Goal: Information Seeking & Learning: Learn about a topic

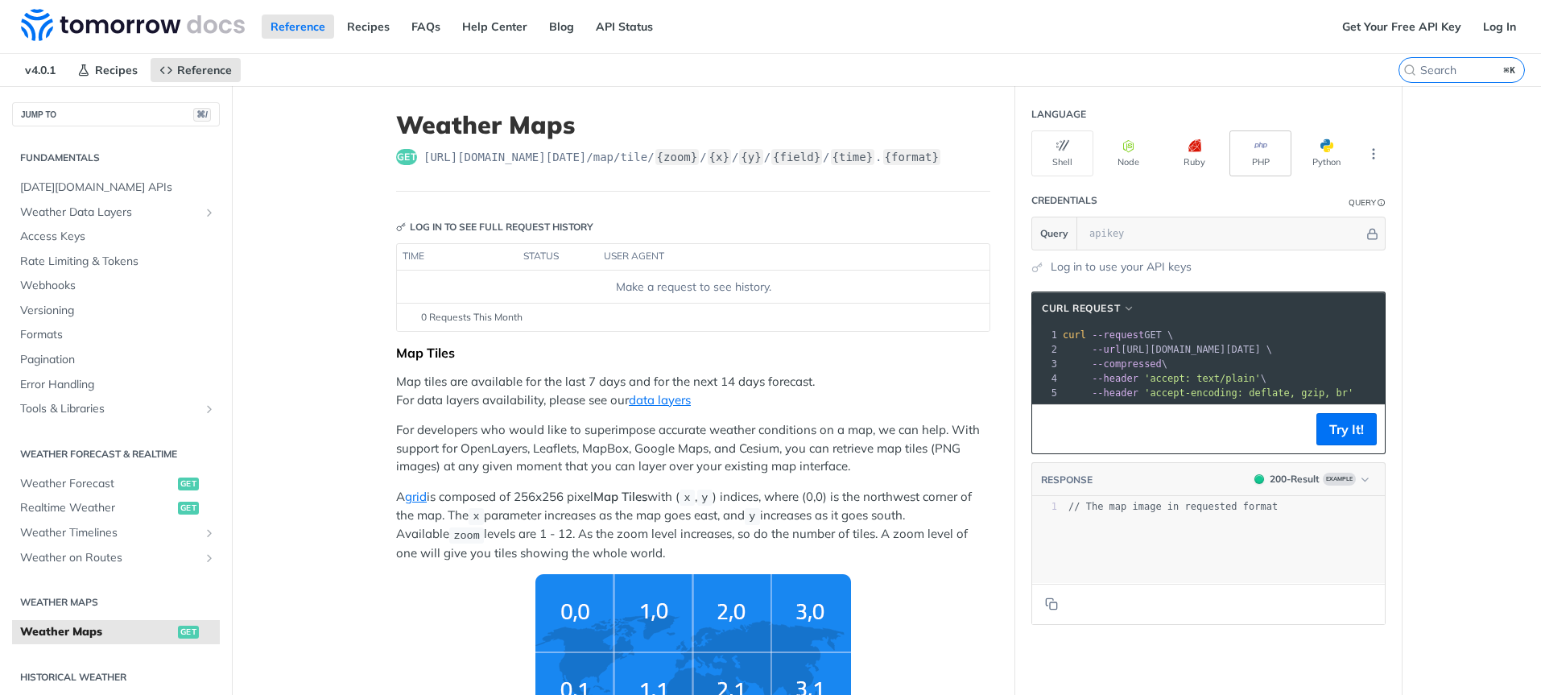
click at [1274, 155] on button "PHP" at bounding box center [1260, 153] width 62 height 46
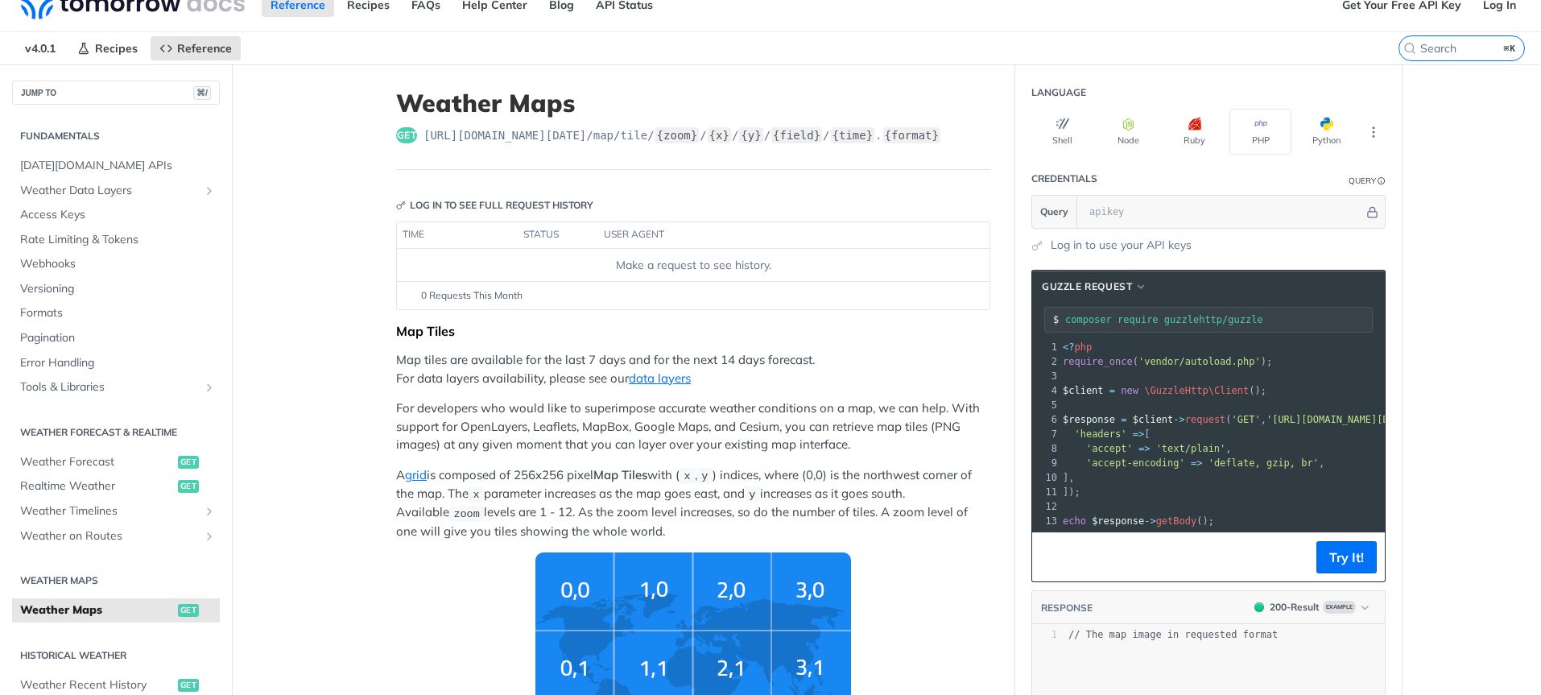
scroll to position [25, 0]
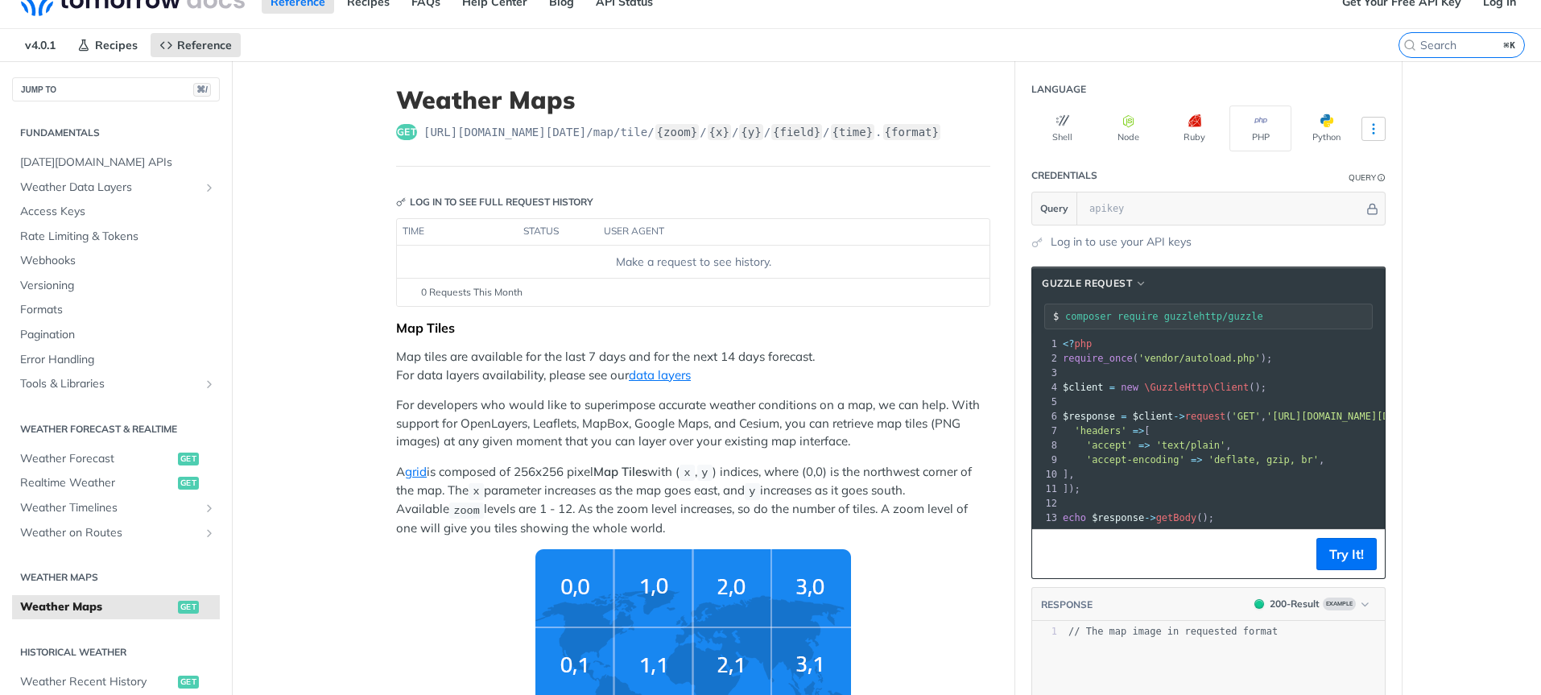
click at [1377, 129] on icon "More ellipsis" at bounding box center [1373, 129] width 14 height 14
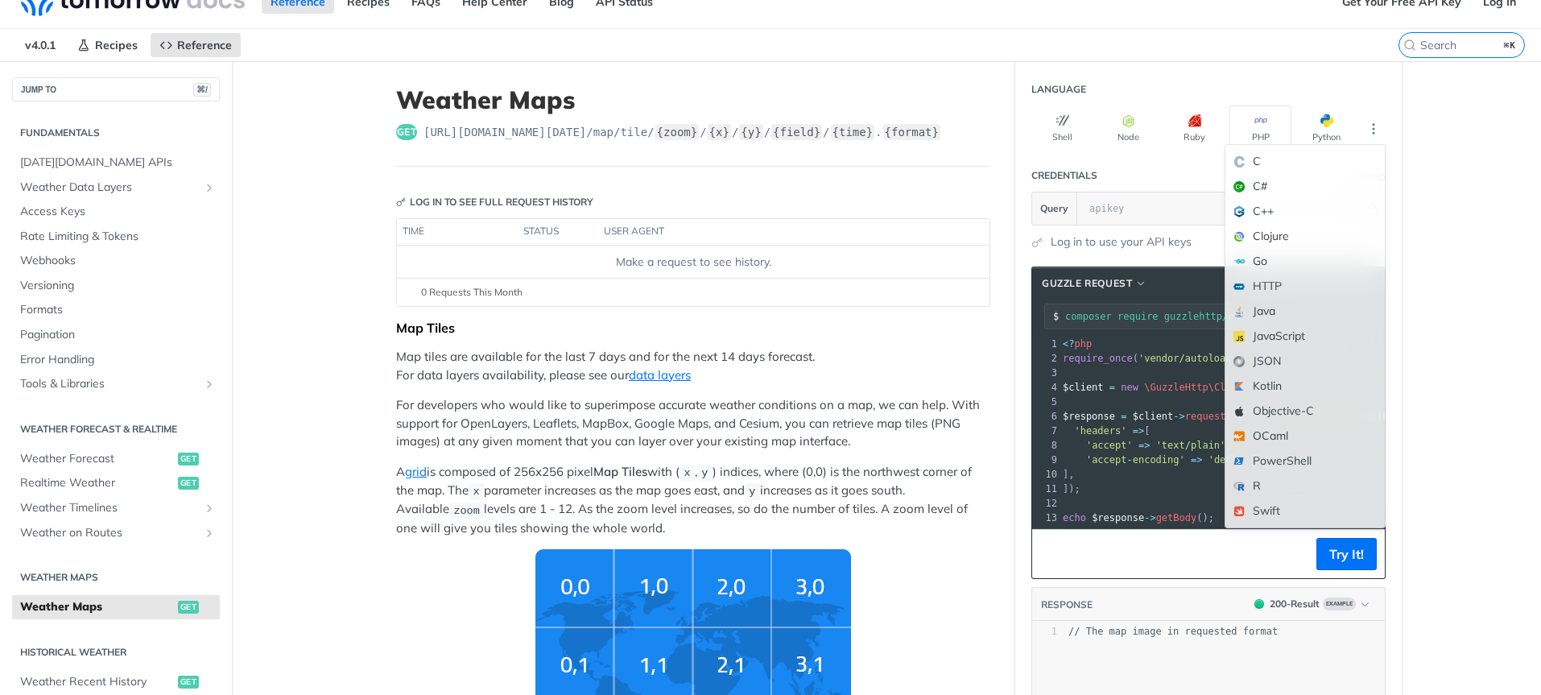
drag, startPoint x: 1304, startPoint y: 517, endPoint x: 1294, endPoint y: 514, distance: 10.9
click at [1304, 517] on div "Swift" at bounding box center [1304, 510] width 159 height 25
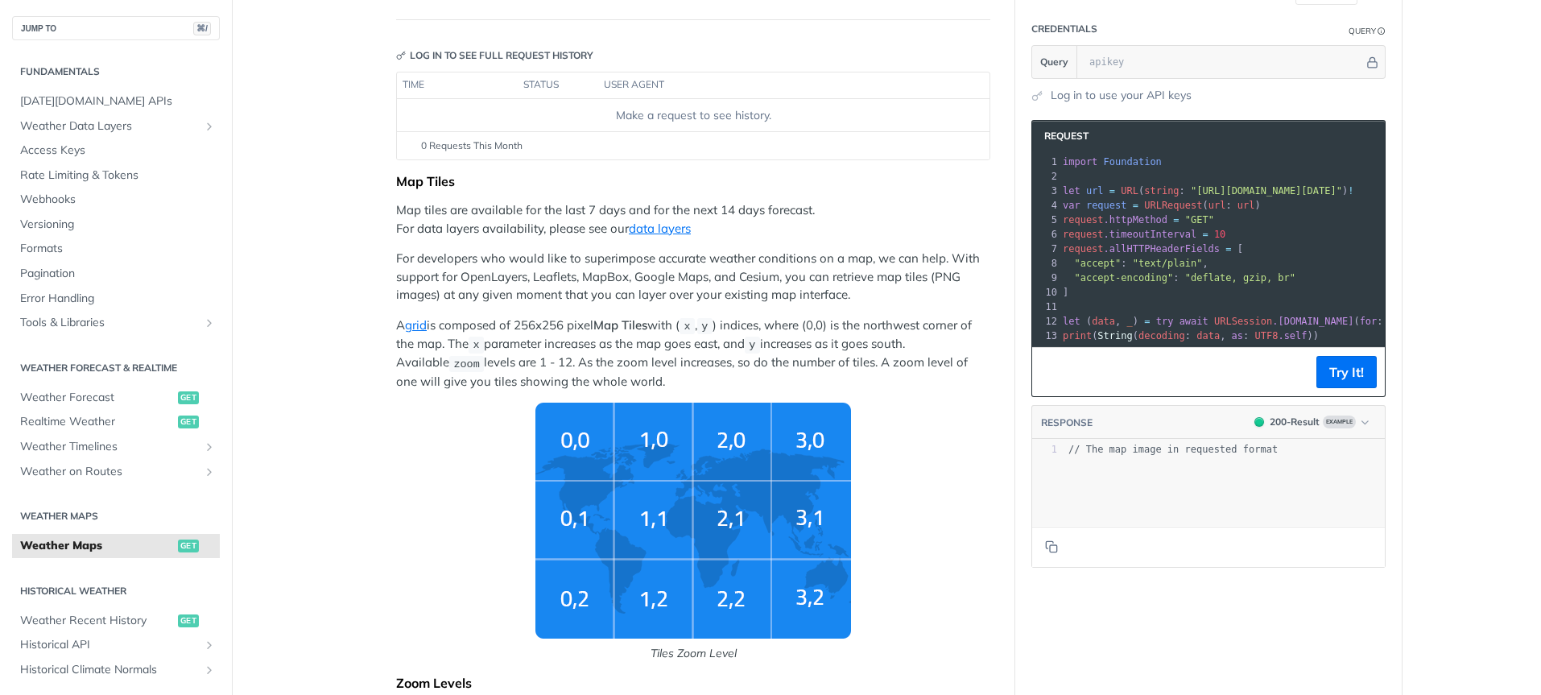
scroll to position [180, 0]
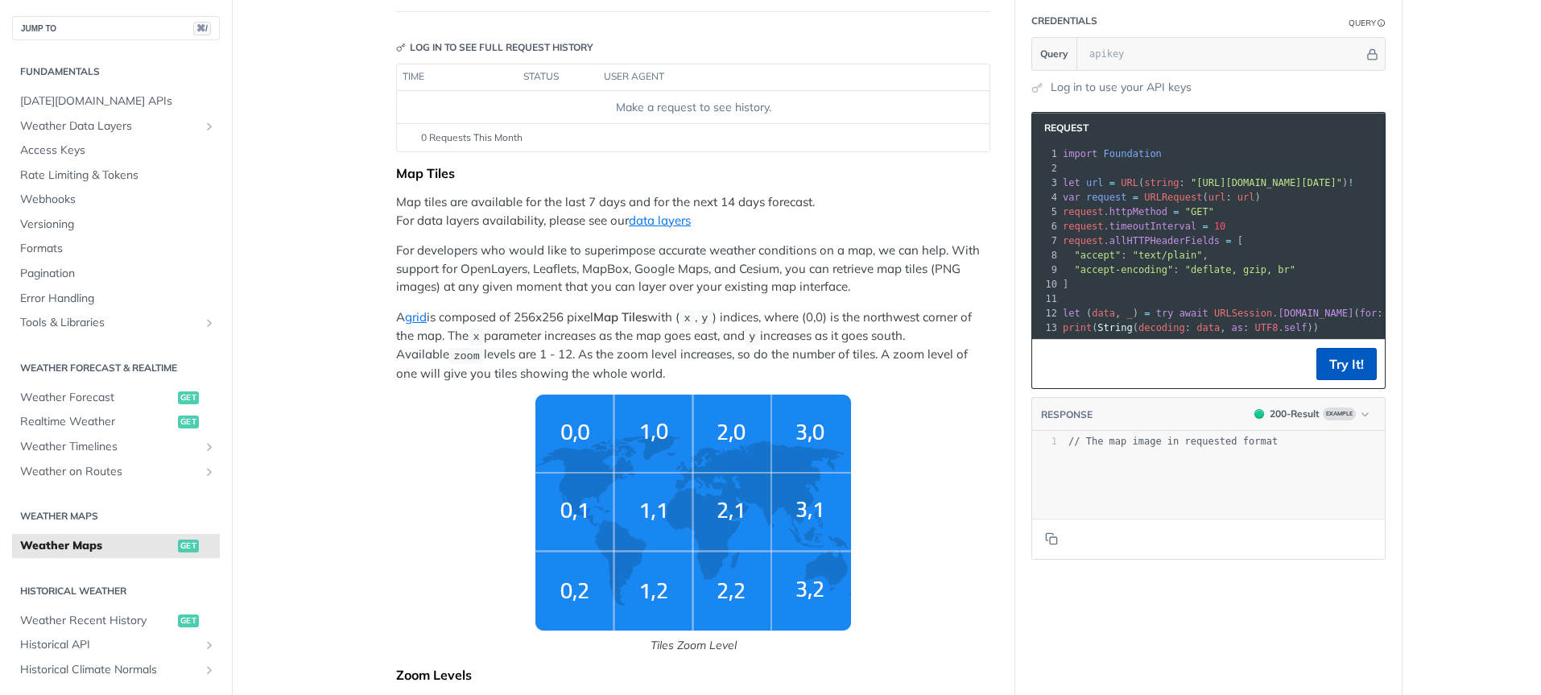
click at [1351, 378] on button "Try It!" at bounding box center [1346, 364] width 60 height 32
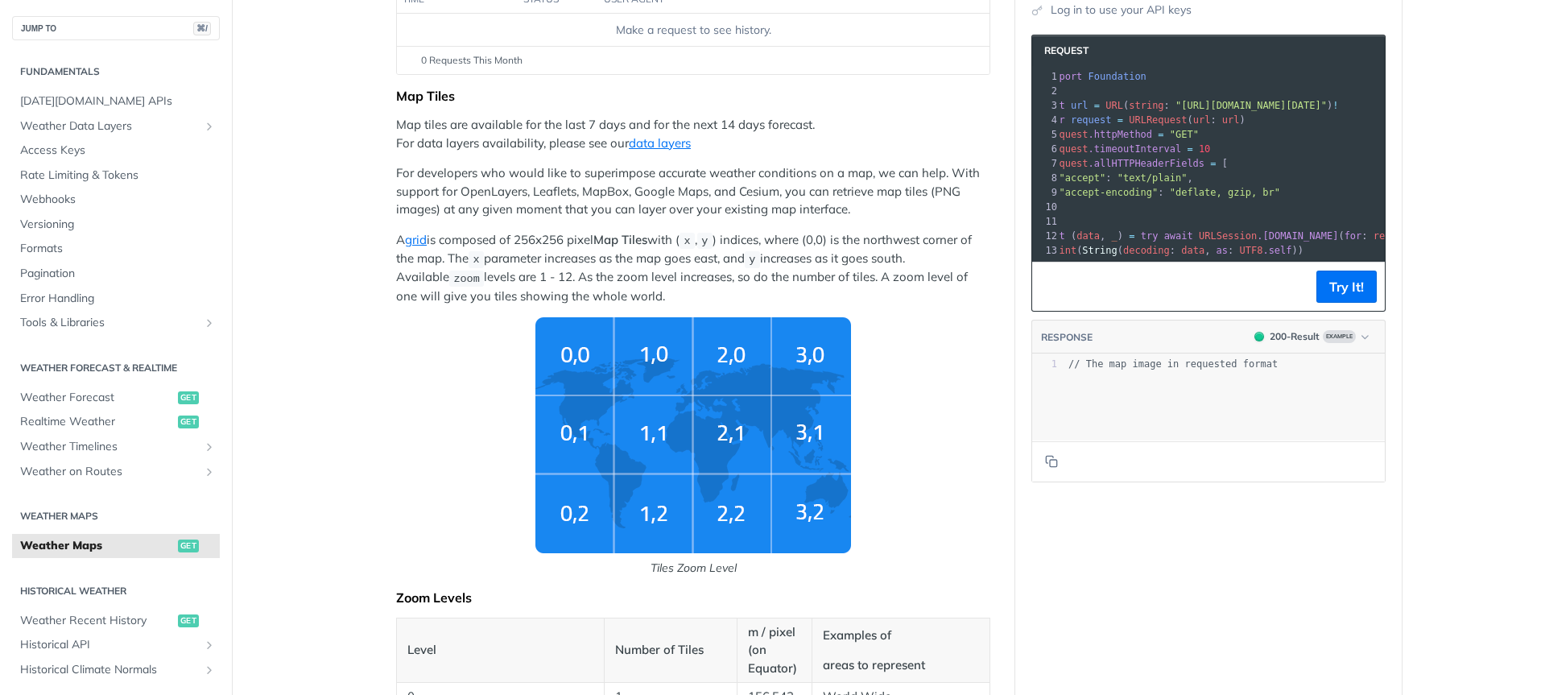
scroll to position [455, 0]
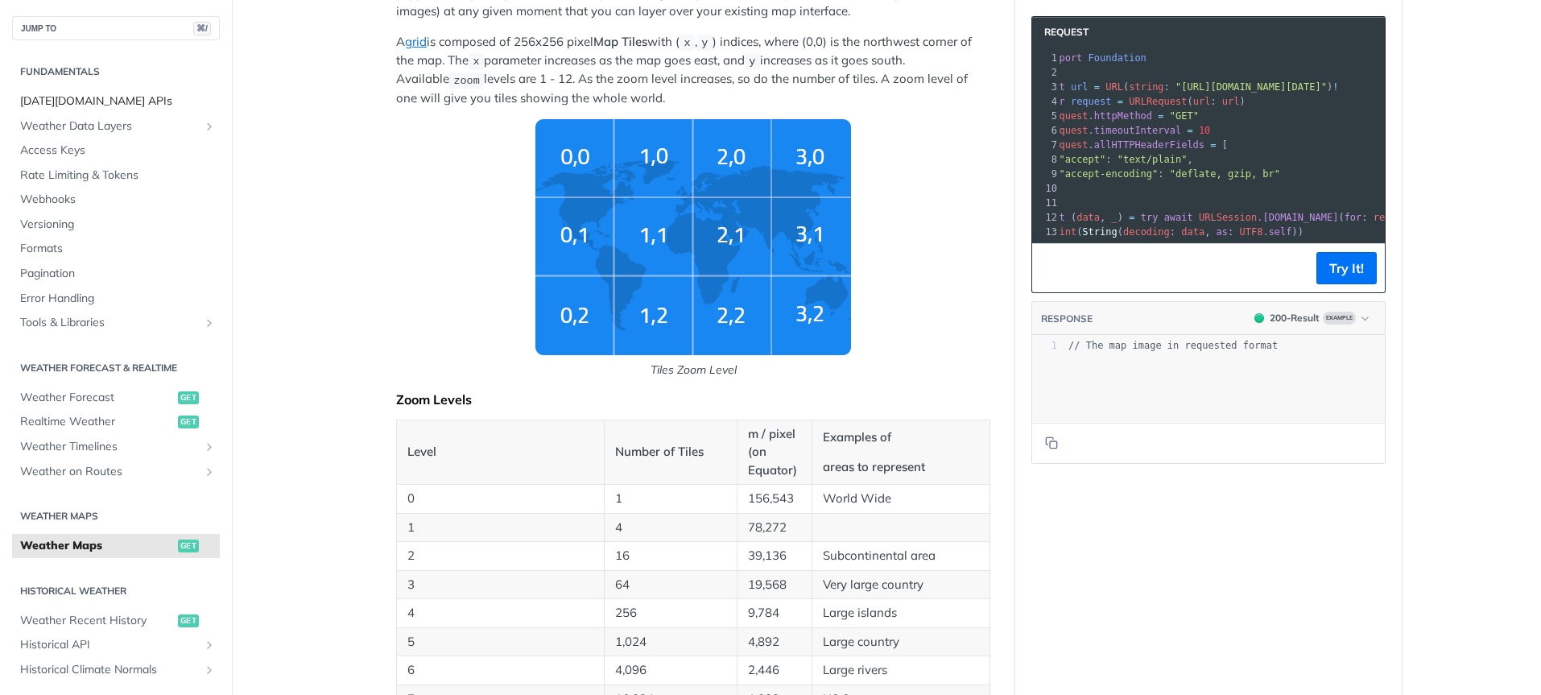
click at [111, 107] on span "[DATE][DOMAIN_NAME] APIs" at bounding box center [118, 101] width 196 height 16
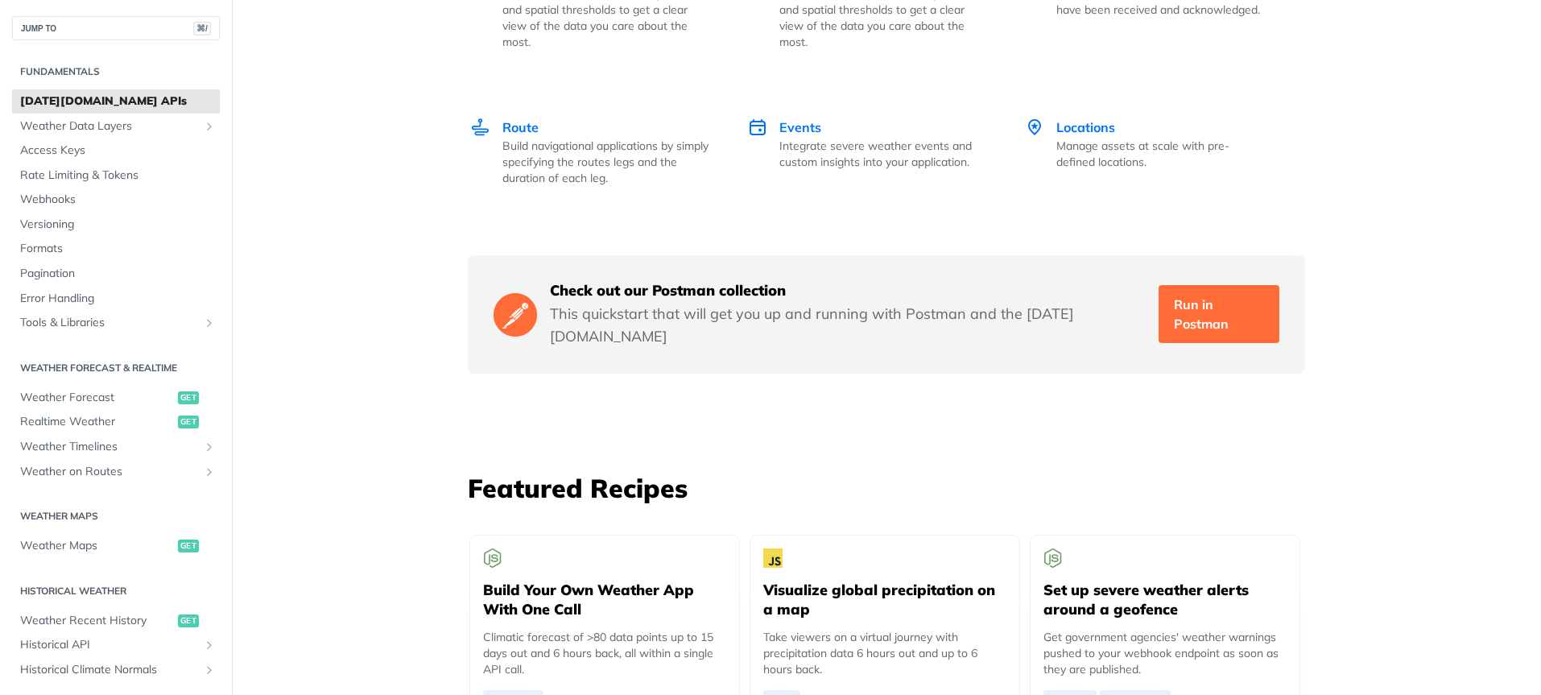
scroll to position [2973, 0]
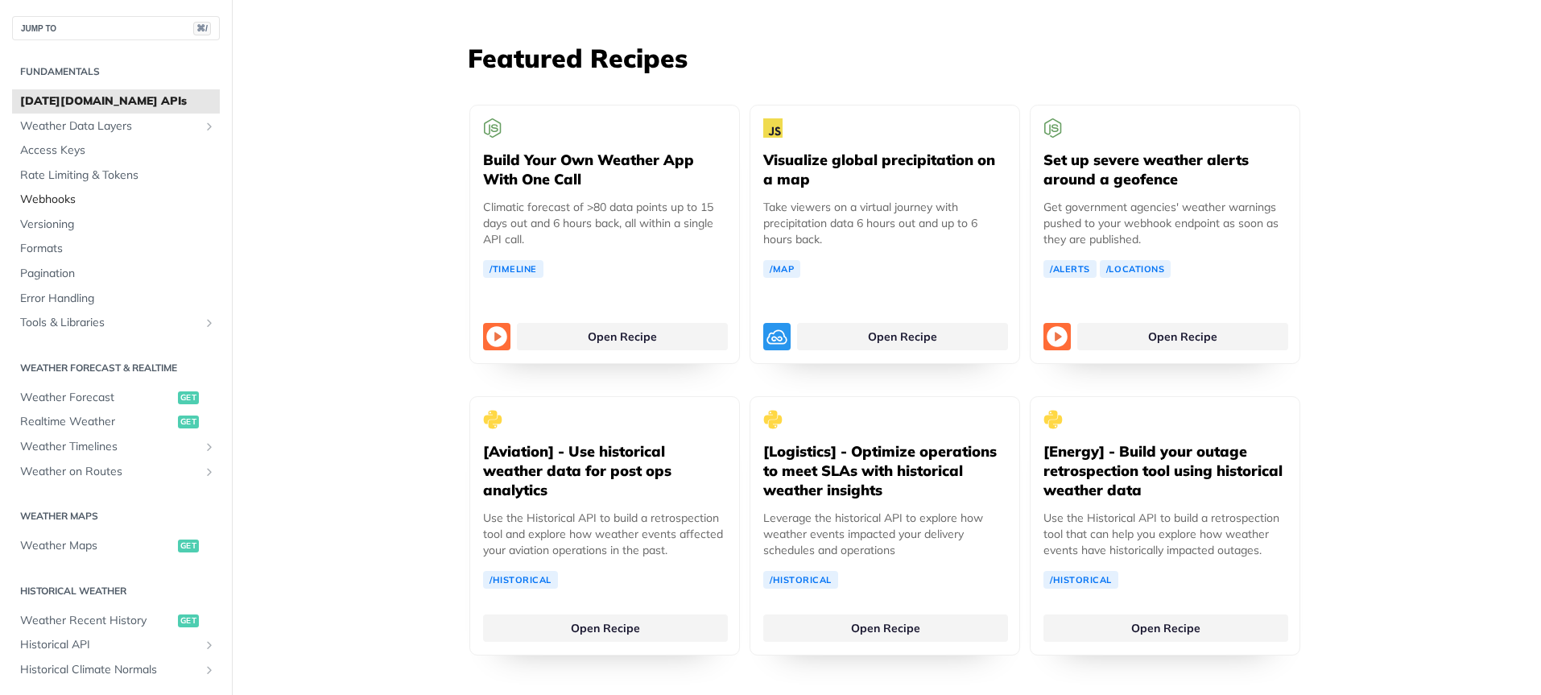
click at [75, 199] on span "Webhooks" at bounding box center [118, 200] width 196 height 16
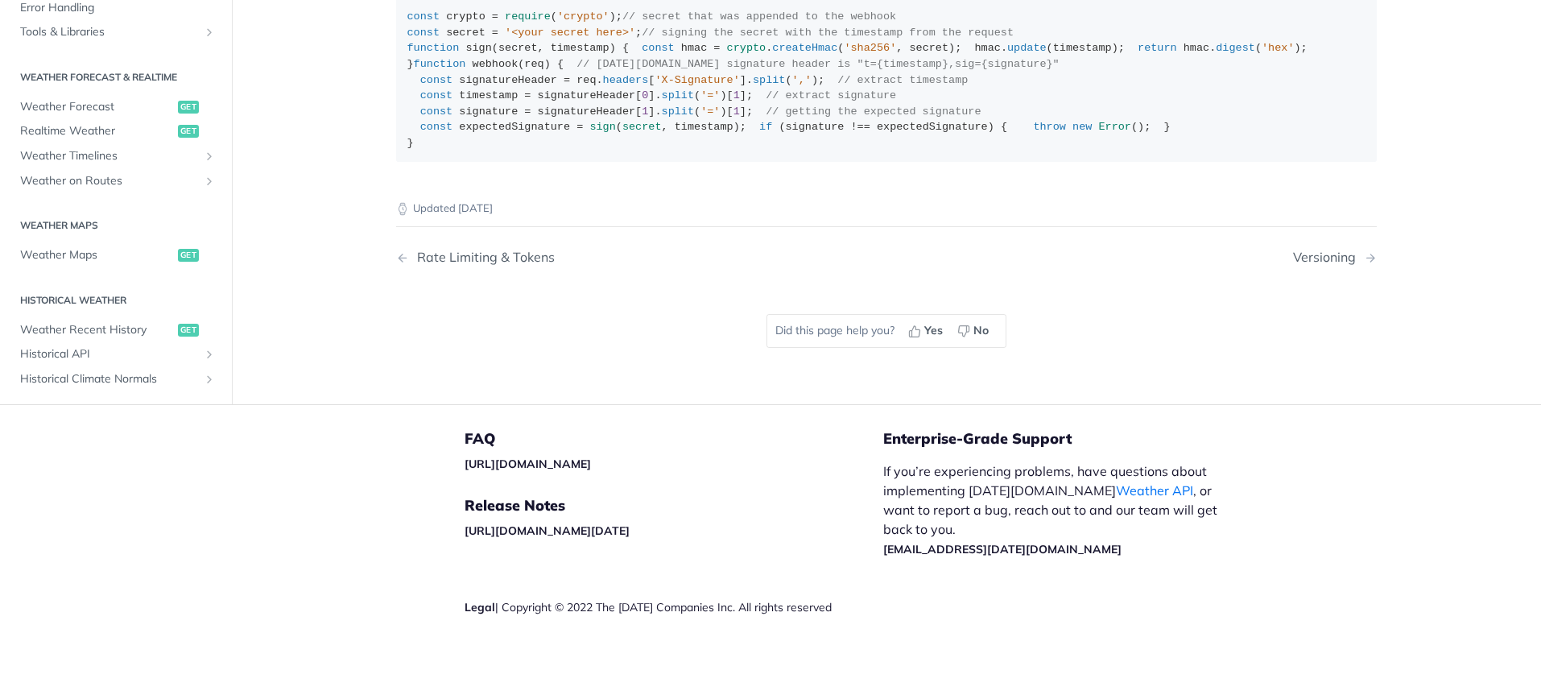
scroll to position [1523, 0]
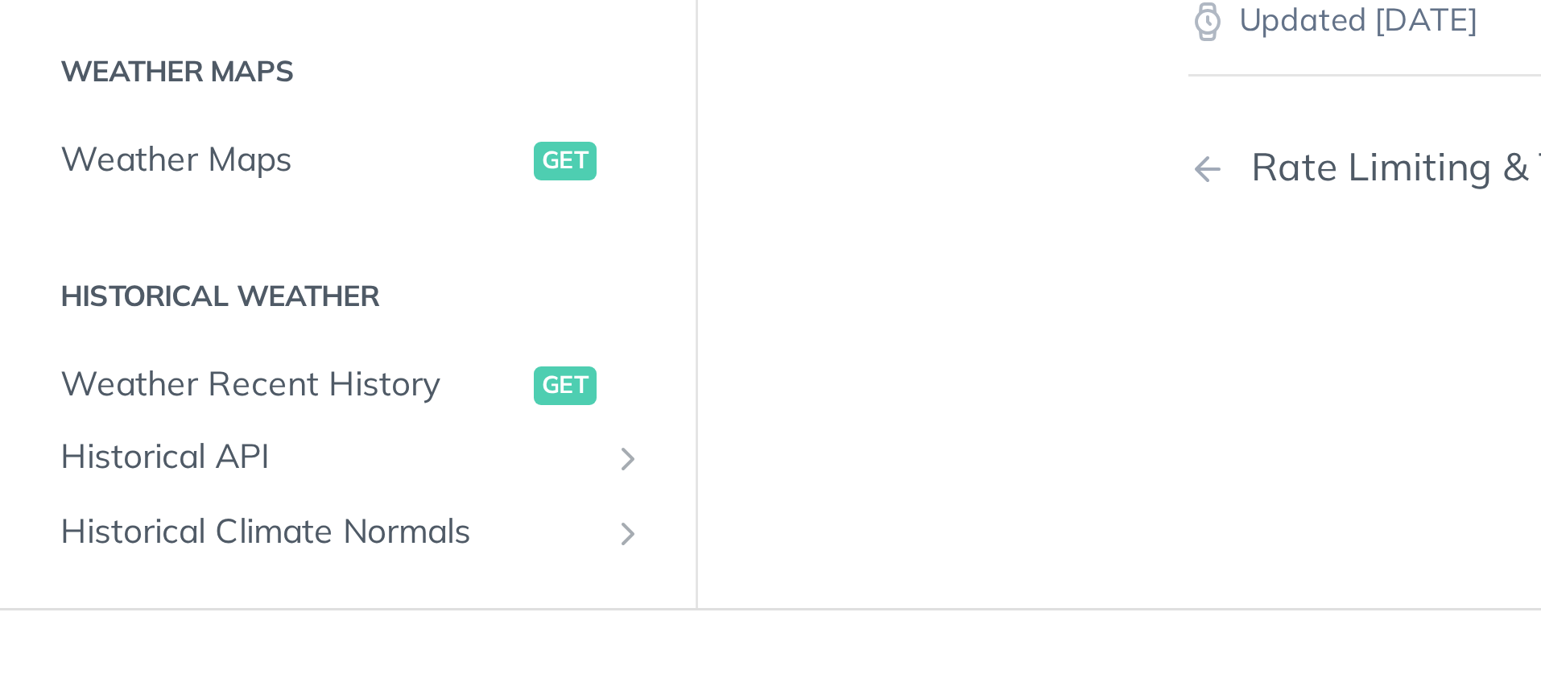
click at [95, 98] on span "Weather Forecast" at bounding box center [97, 106] width 154 height 16
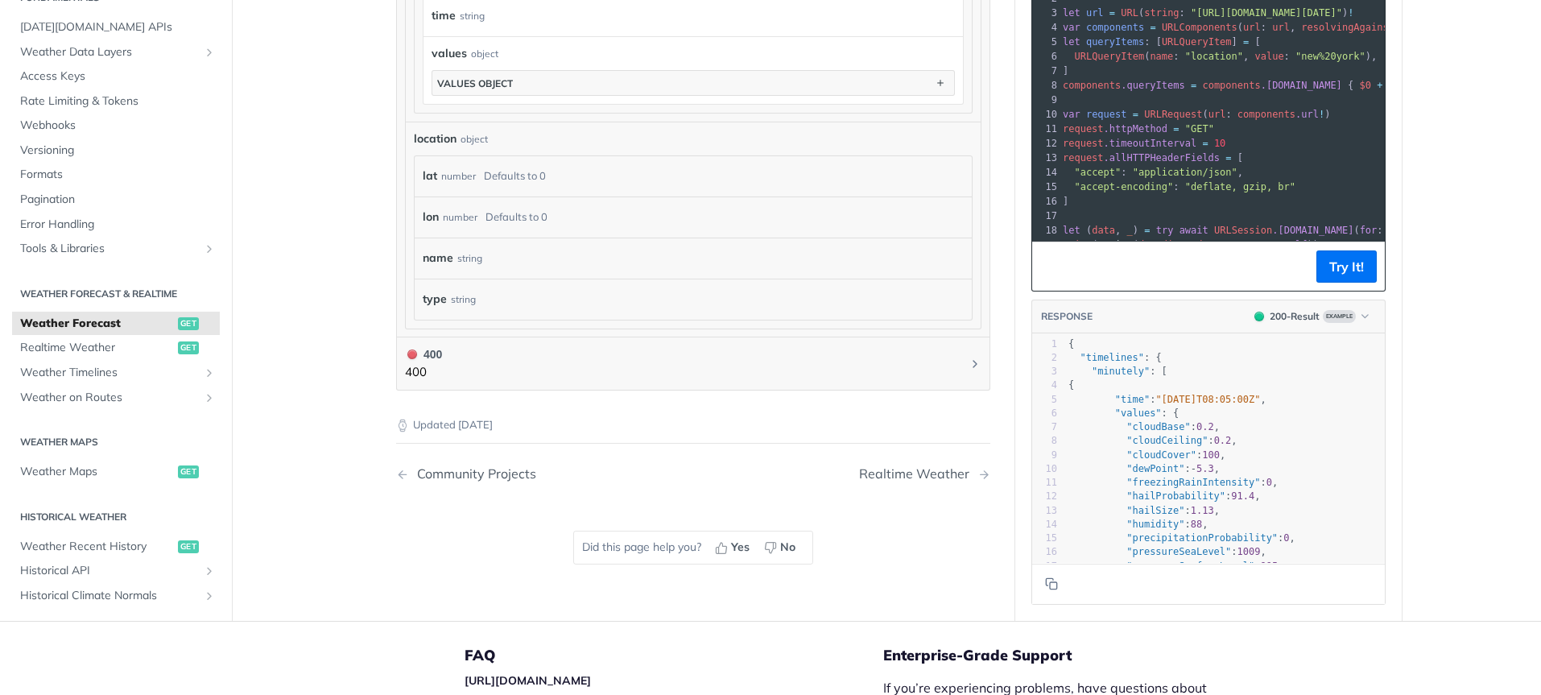
scroll to position [1322, 0]
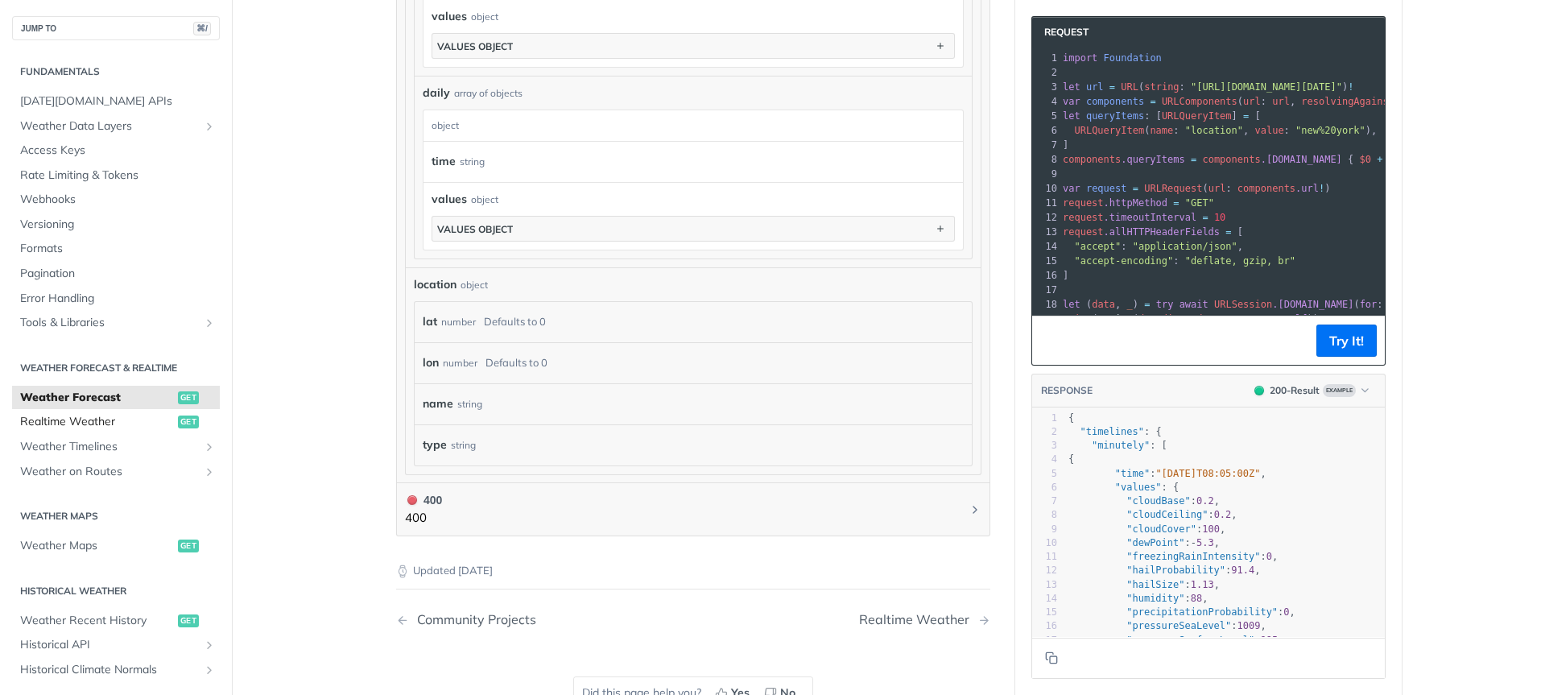
click at [93, 410] on link "Realtime Weather get" at bounding box center [116, 422] width 208 height 24
